Goal: Navigation & Orientation: Go to known website

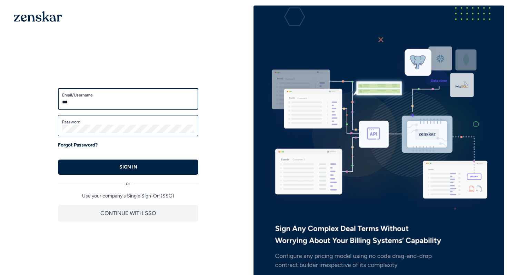
type input "**********"
click at [116, 123] on label "Password" at bounding box center [128, 122] width 132 height 6
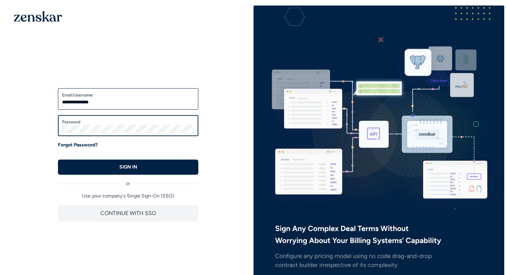
click at [58, 160] on button "SIGN IN" at bounding box center [128, 167] width 140 height 15
